Goal: Task Accomplishment & Management: Manage account settings

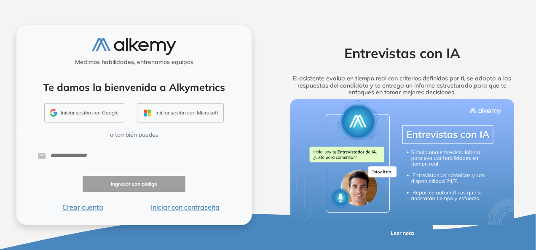
click at [87, 115] on button "Iniciar sesión con Google" at bounding box center [84, 112] width 80 height 19
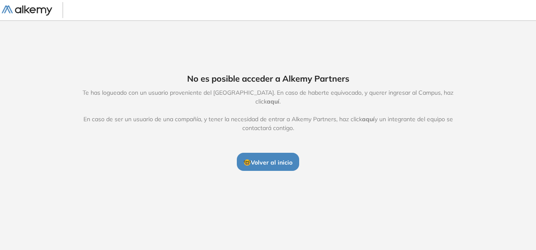
click at [459, 93] on span "Te has logueado con un usuario proveniente del [GEOGRAPHIC_DATA]. En caso de ha…" at bounding box center [268, 110] width 388 height 44
click at [279, 98] on span "aquí" at bounding box center [273, 102] width 13 height 8
